Goal: Information Seeking & Learning: Find contact information

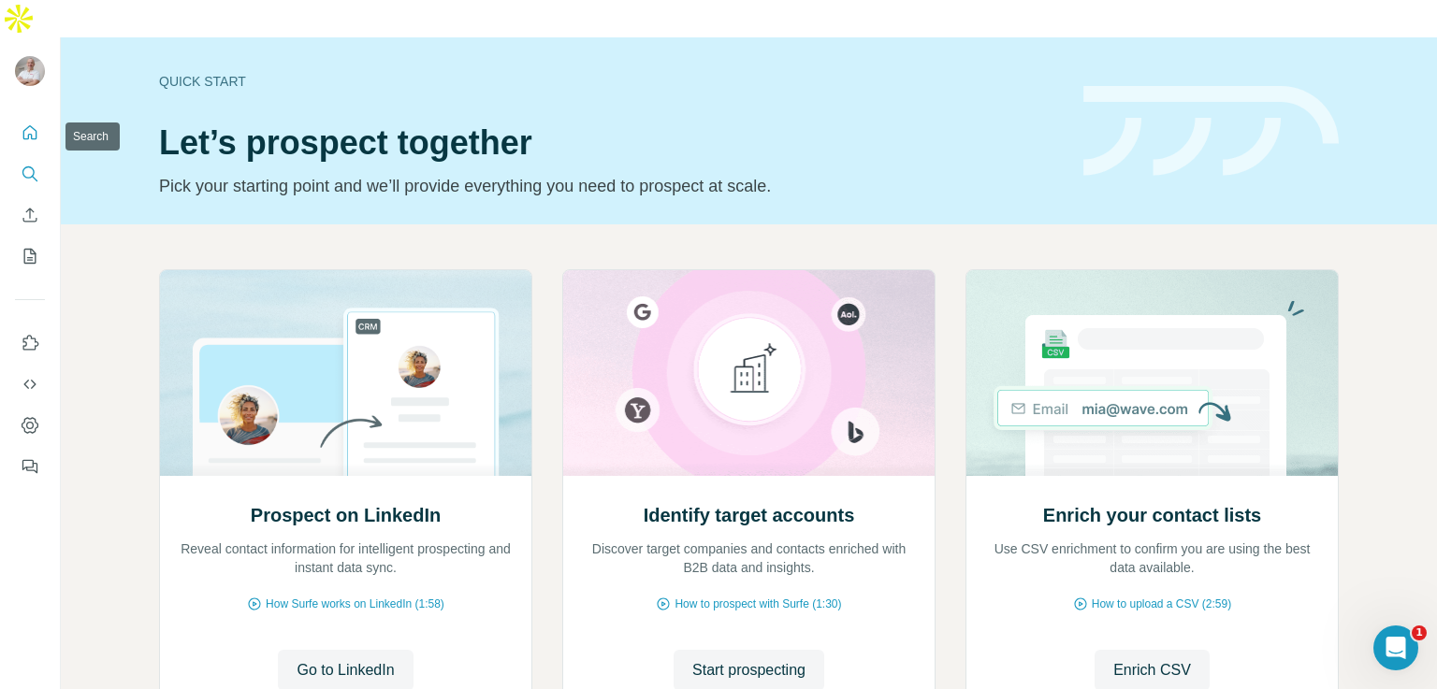
click at [28, 165] on icon "Search" at bounding box center [30, 174] width 19 height 19
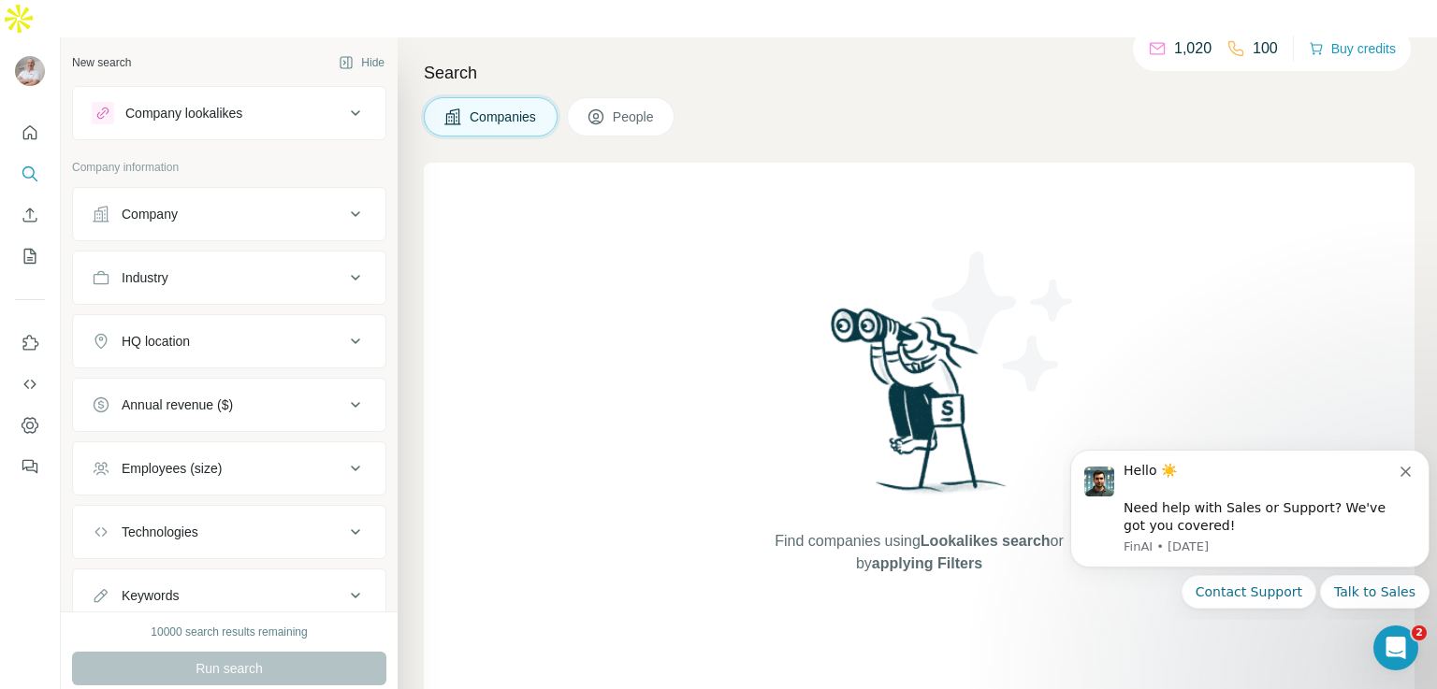
click at [197, 205] on div "Company" at bounding box center [218, 214] width 253 height 19
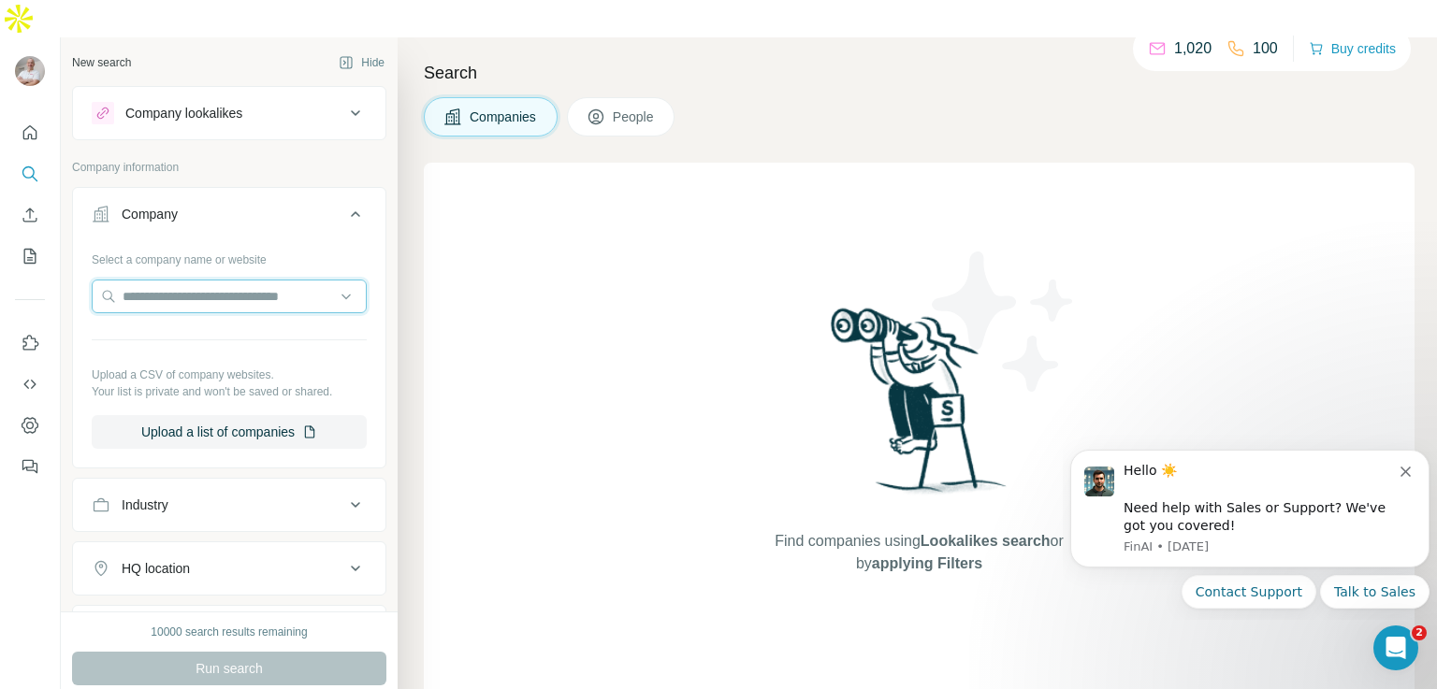
click at [181, 280] on input "text" at bounding box center [229, 297] width 275 height 34
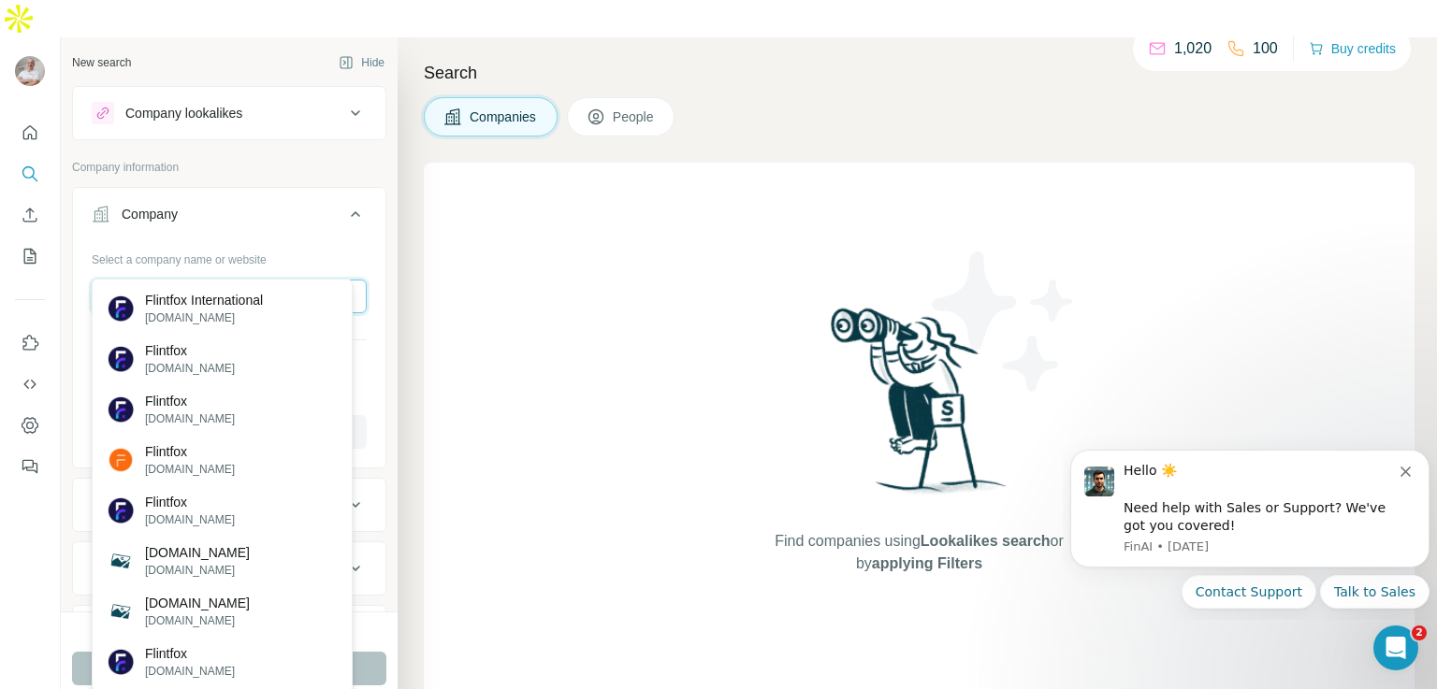
type input "********"
click at [181, 306] on p "Flintfox International" at bounding box center [204, 300] width 118 height 19
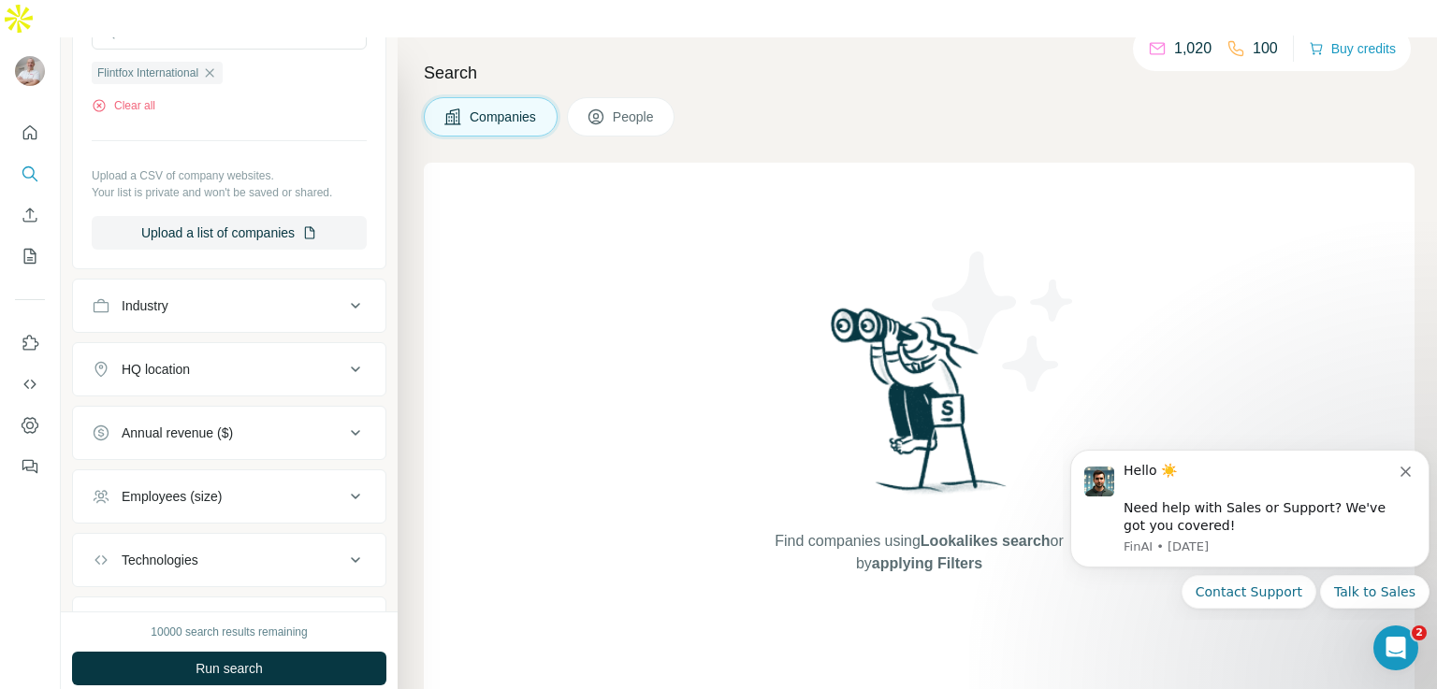
scroll to position [352, 0]
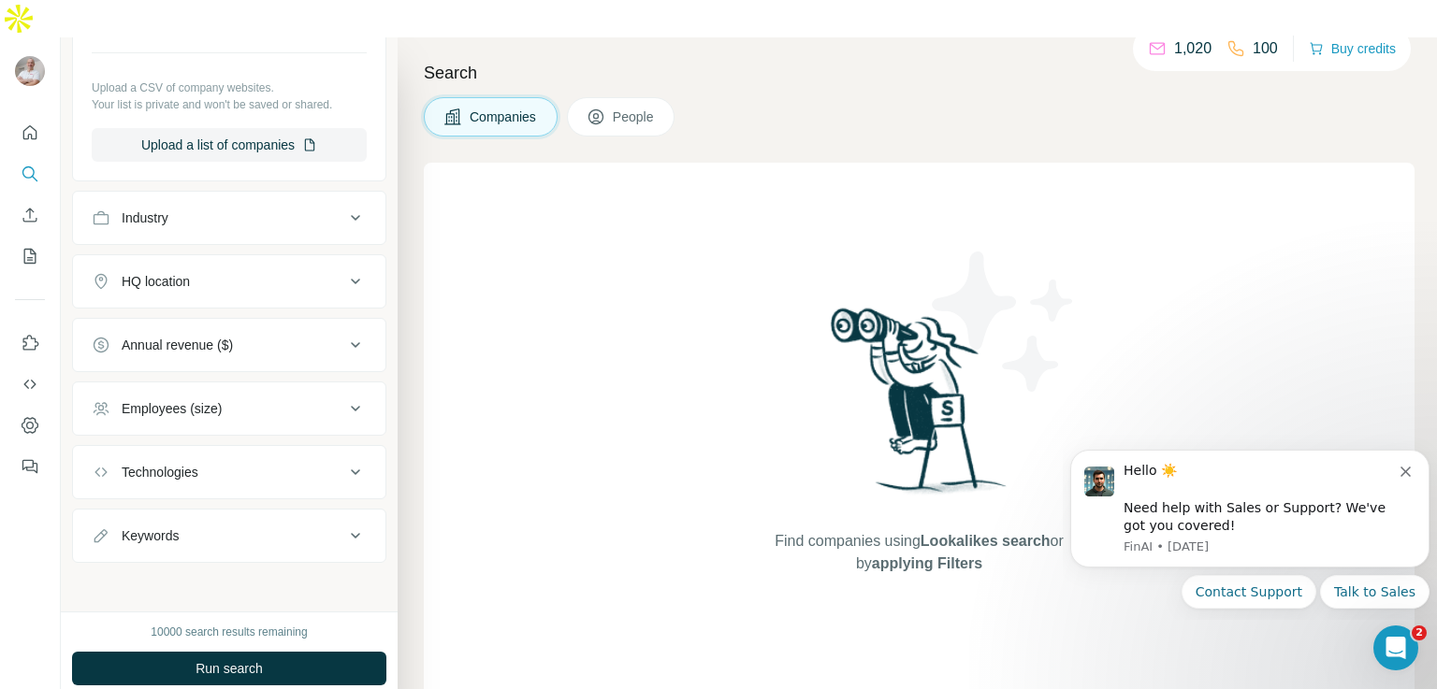
click at [630, 108] on span "People" at bounding box center [634, 117] width 43 height 19
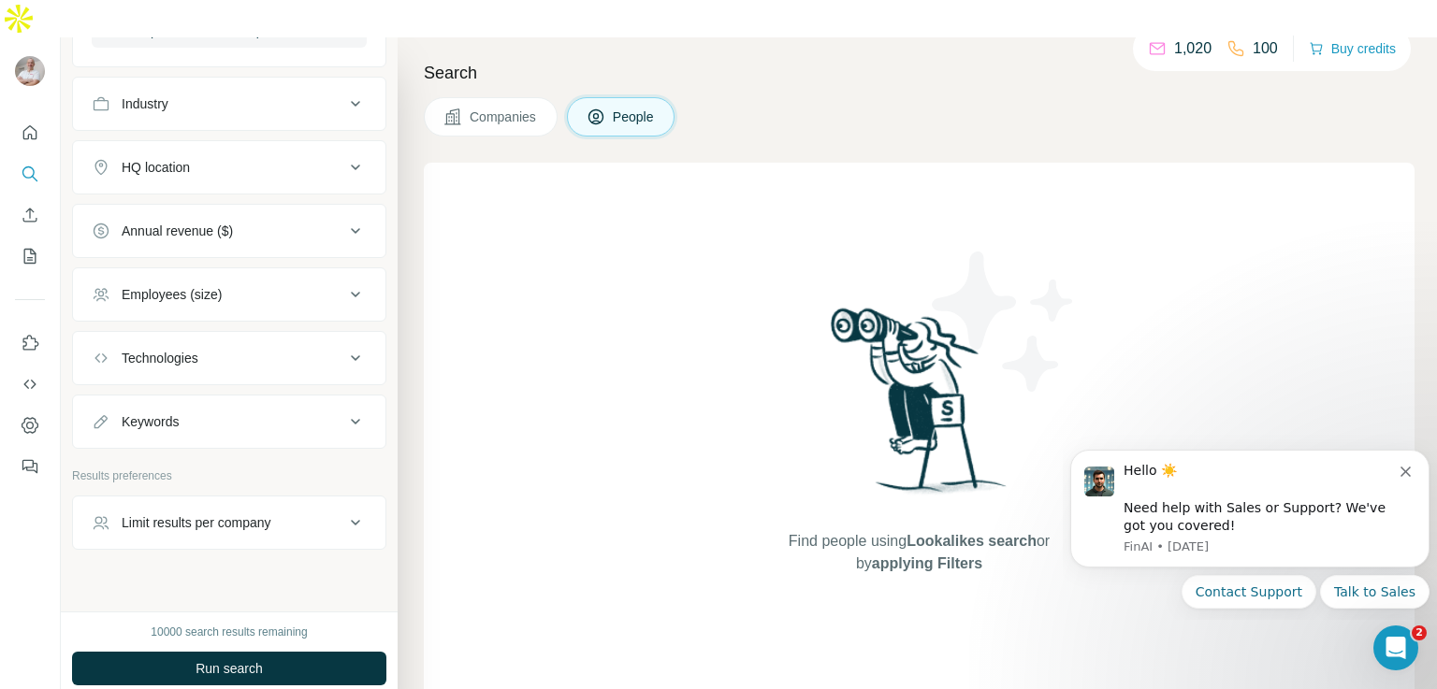
scroll to position [759, 0]
click at [1411, 470] on button "Dismiss notification" at bounding box center [1407, 469] width 15 height 15
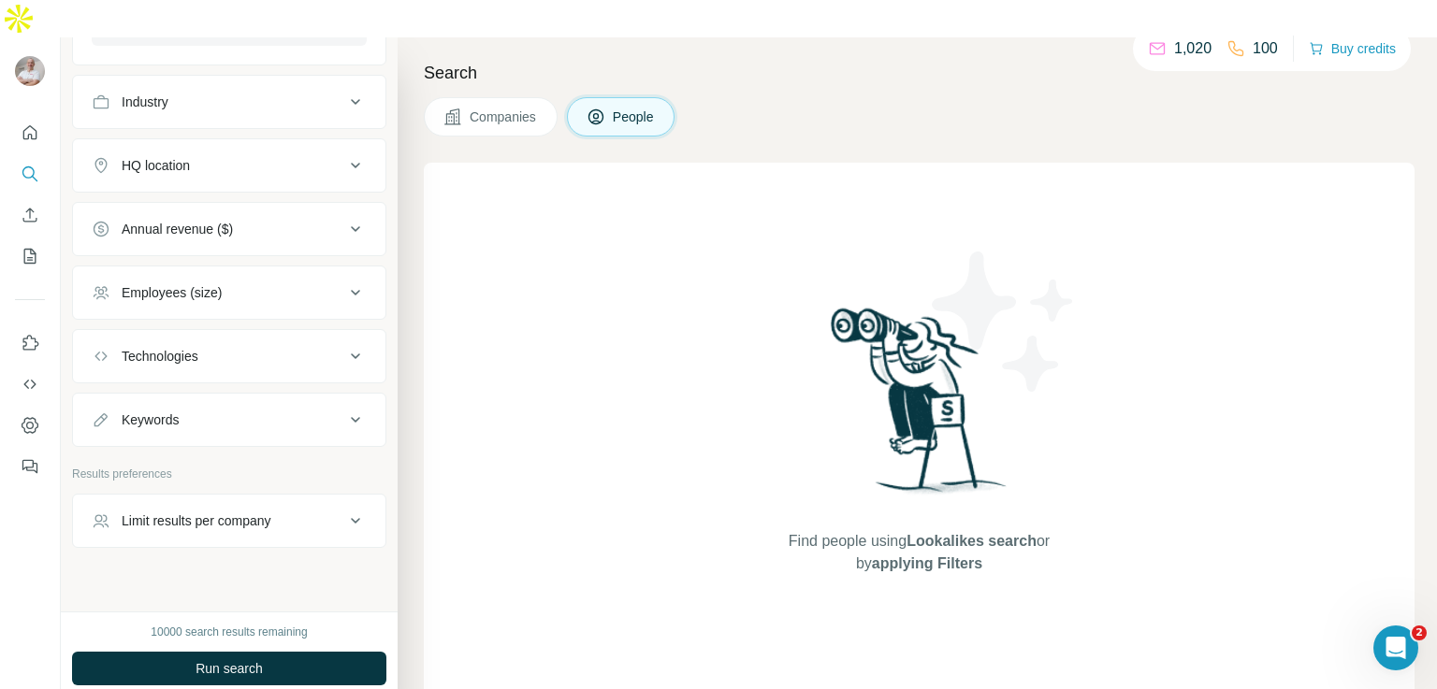
click at [279, 652] on button "Run search" at bounding box center [229, 669] width 314 height 34
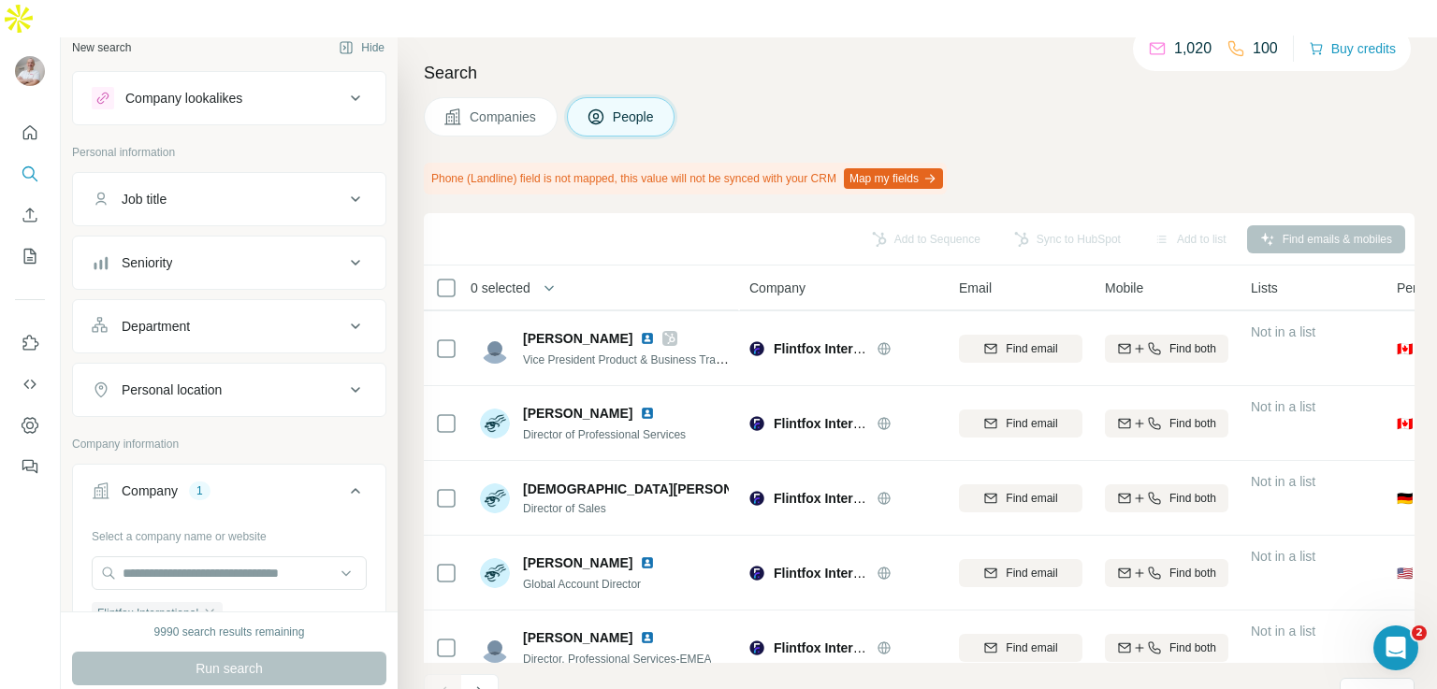
scroll to position [0, 0]
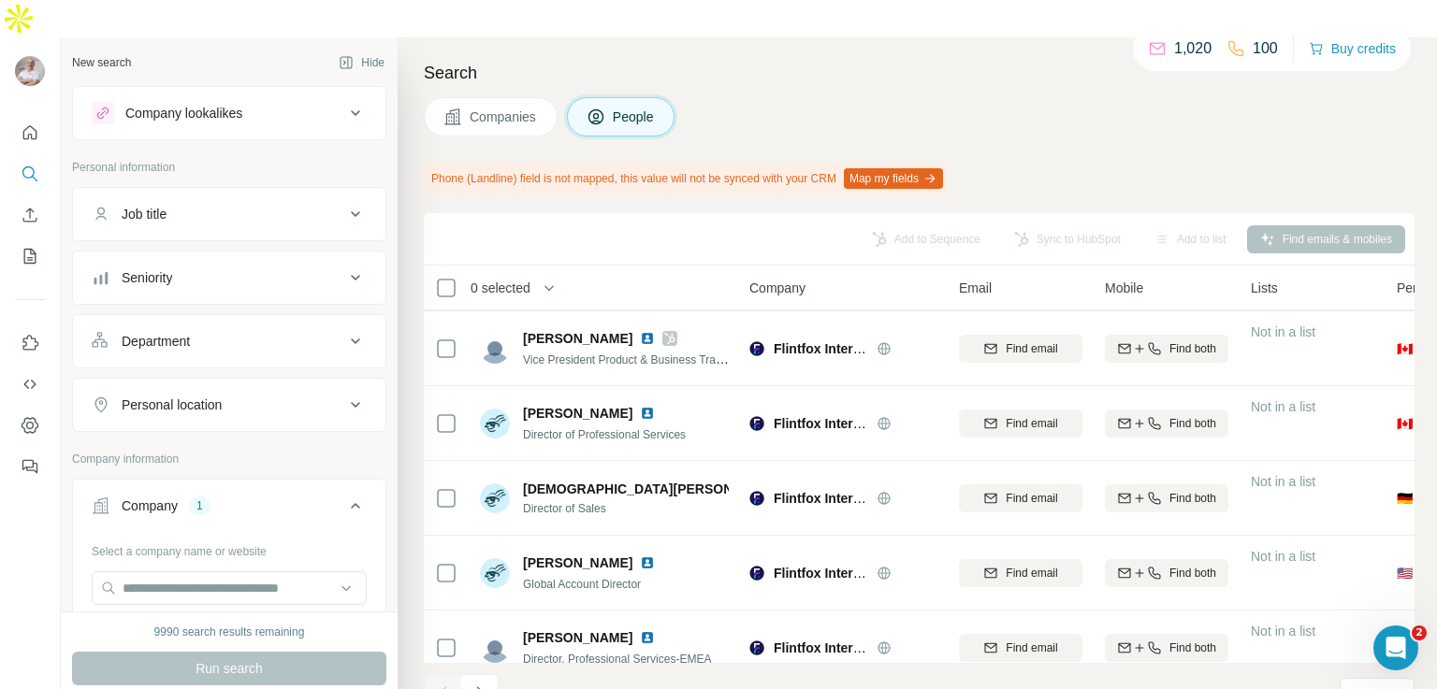
click at [344, 267] on icon at bounding box center [355, 278] width 22 height 22
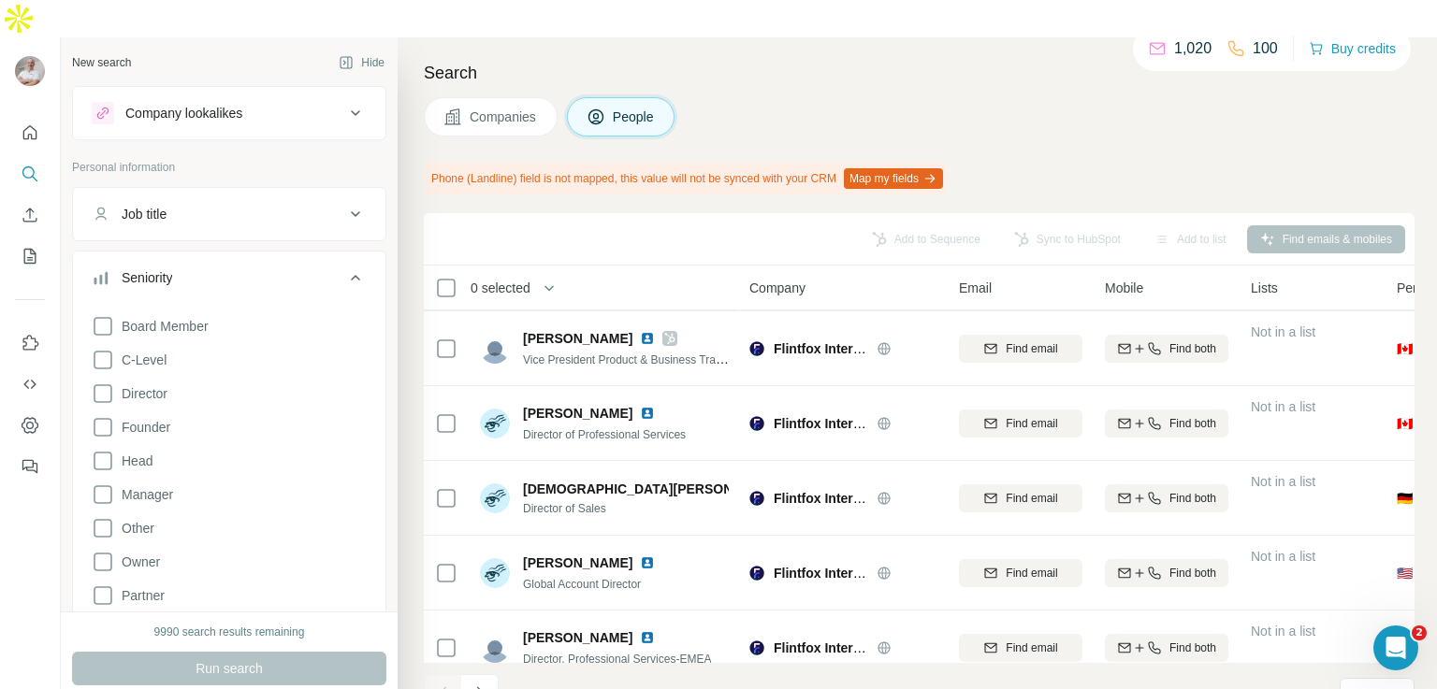
click at [101, 349] on icon at bounding box center [103, 360] width 22 height 22
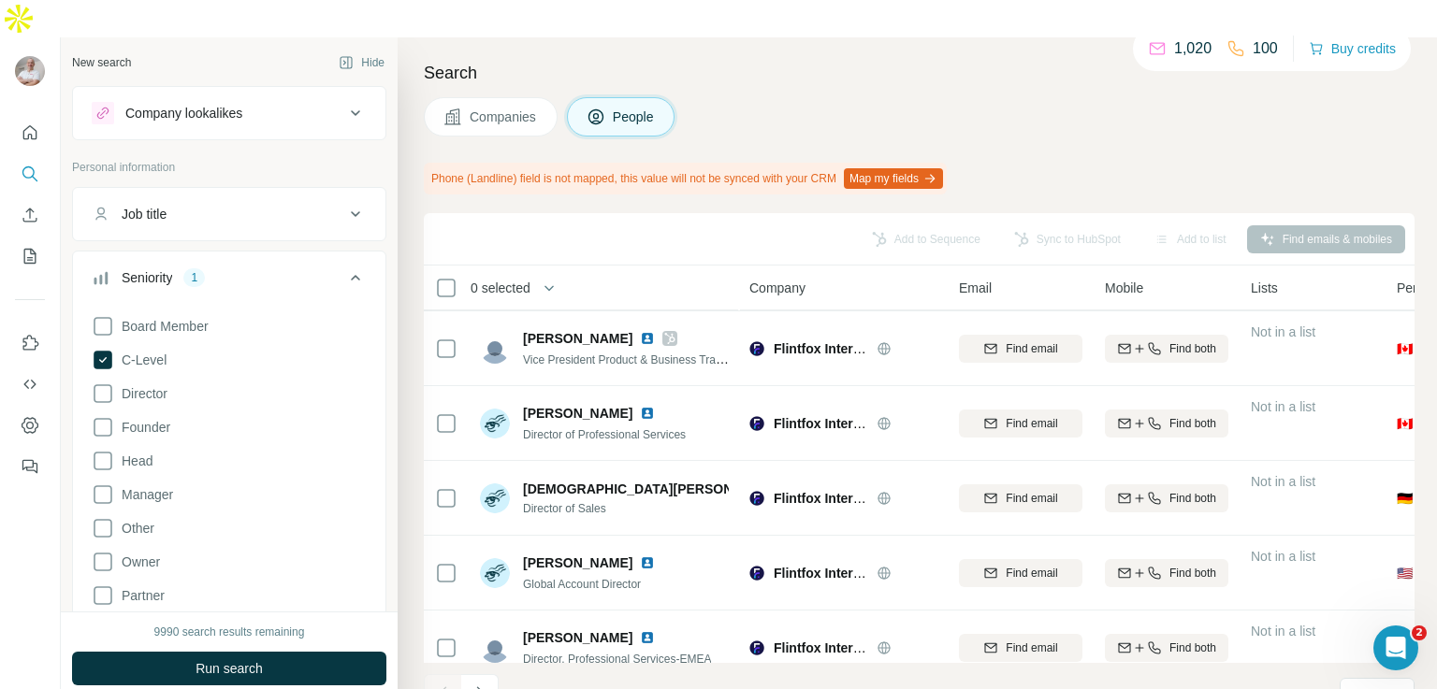
click at [218, 659] on span "Run search" at bounding box center [228, 668] width 67 height 19
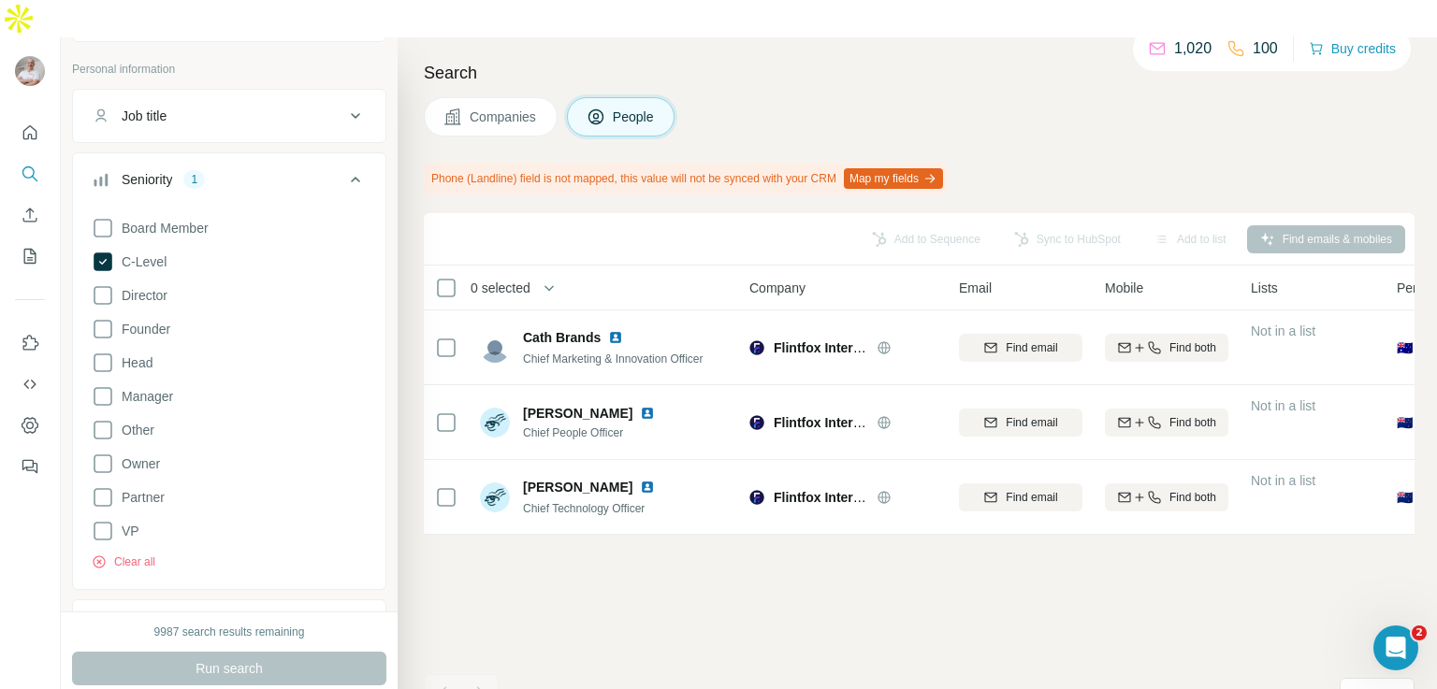
scroll to position [103, 0]
click at [101, 515] on icon at bounding box center [103, 526] width 22 height 22
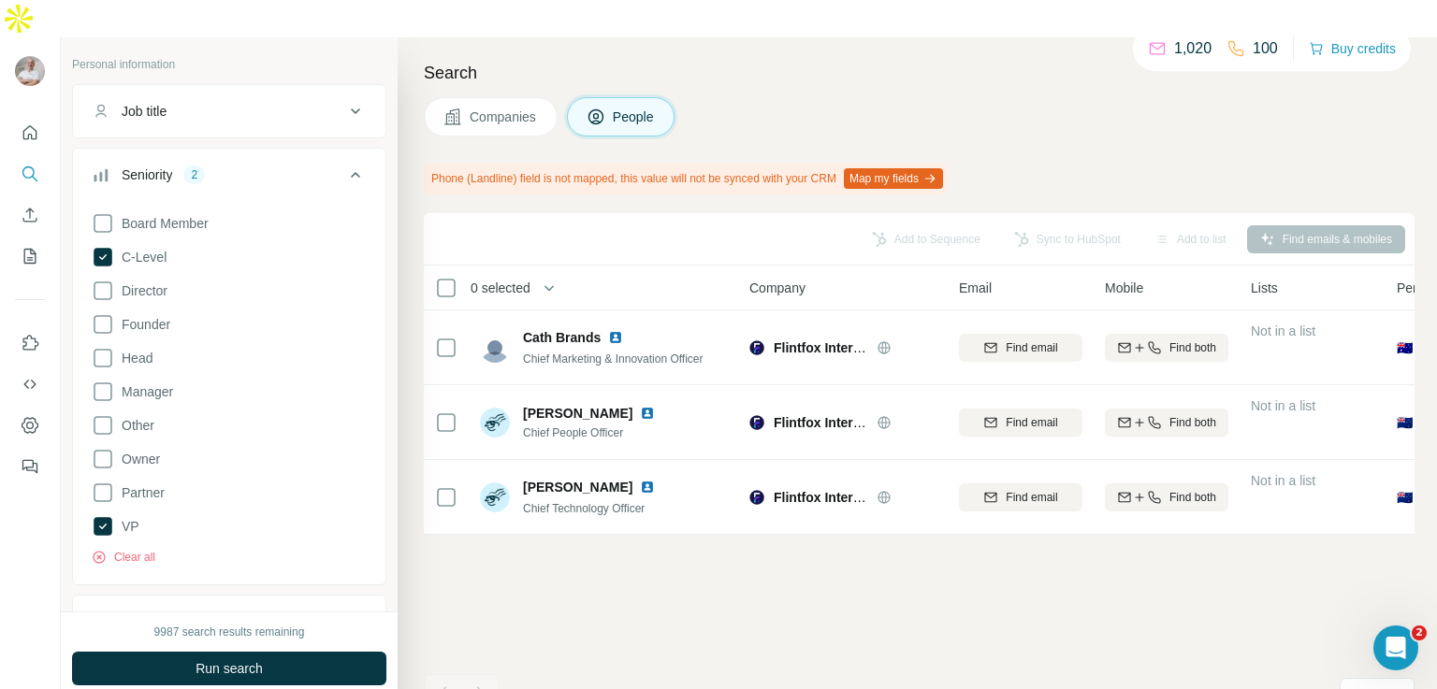
click at [209, 659] on span "Run search" at bounding box center [228, 668] width 67 height 19
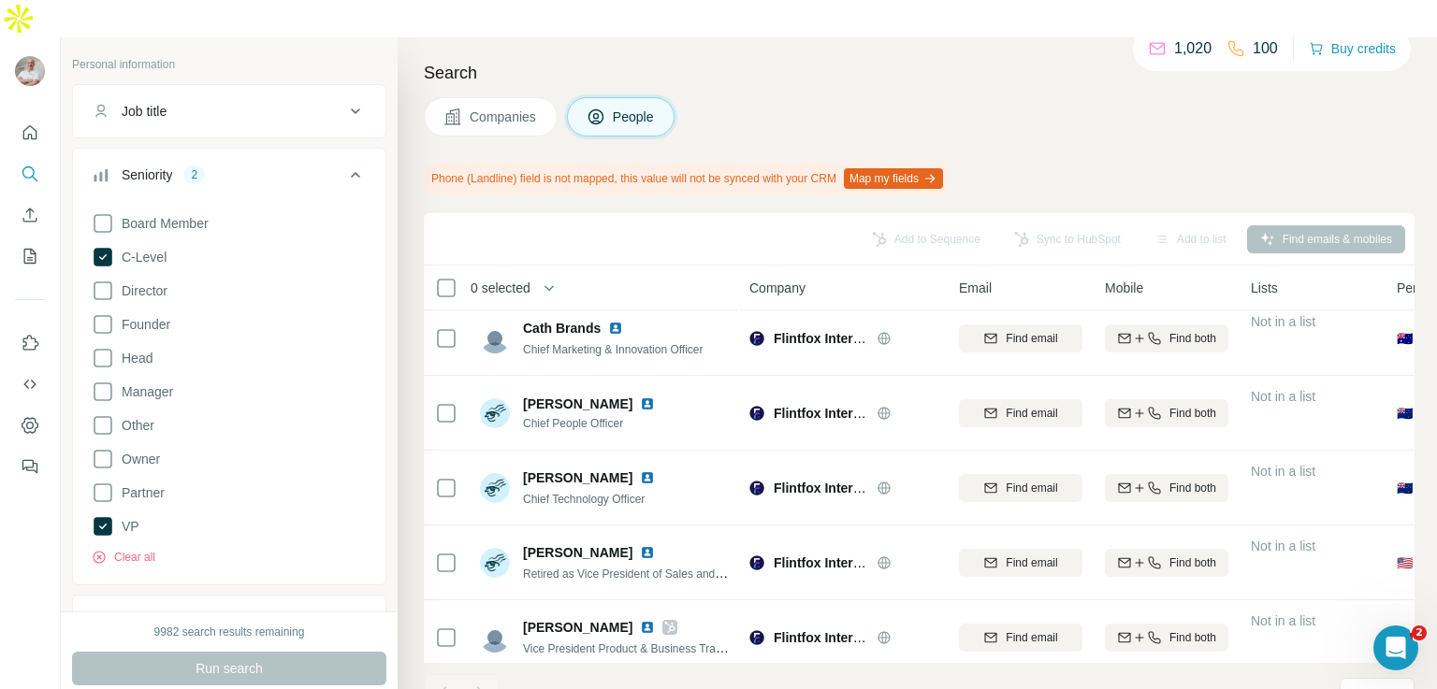
scroll to position [30, 0]
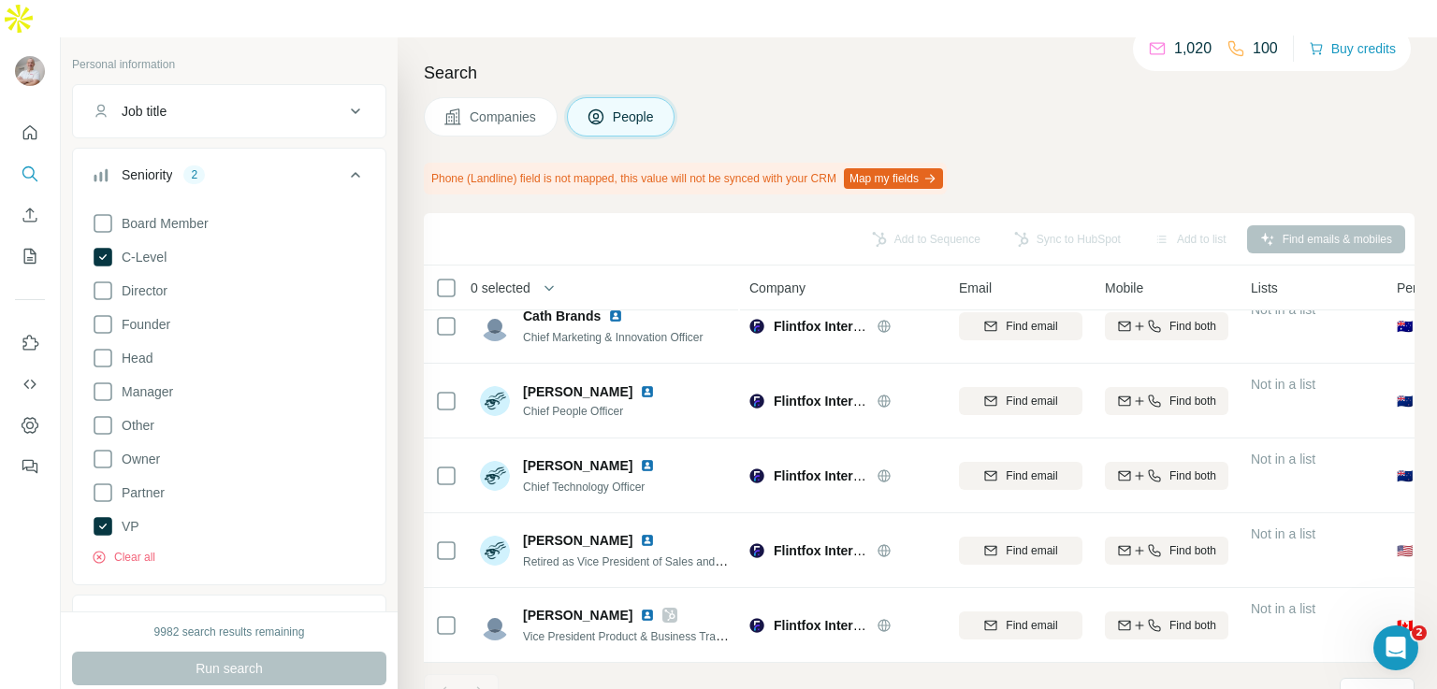
click at [155, 282] on span "Director" at bounding box center [140, 291] width 53 height 19
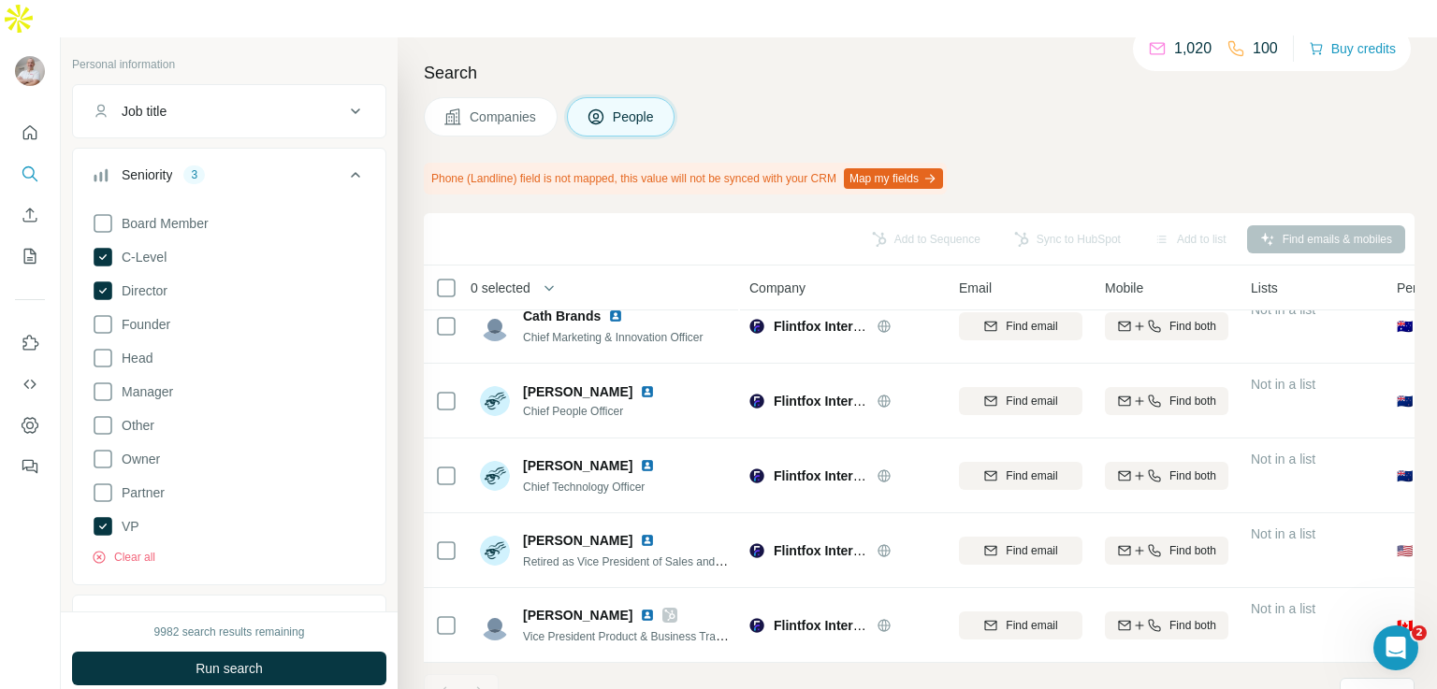
click at [222, 659] on span "Run search" at bounding box center [228, 668] width 67 height 19
